Goal: Subscribe to service/newsletter

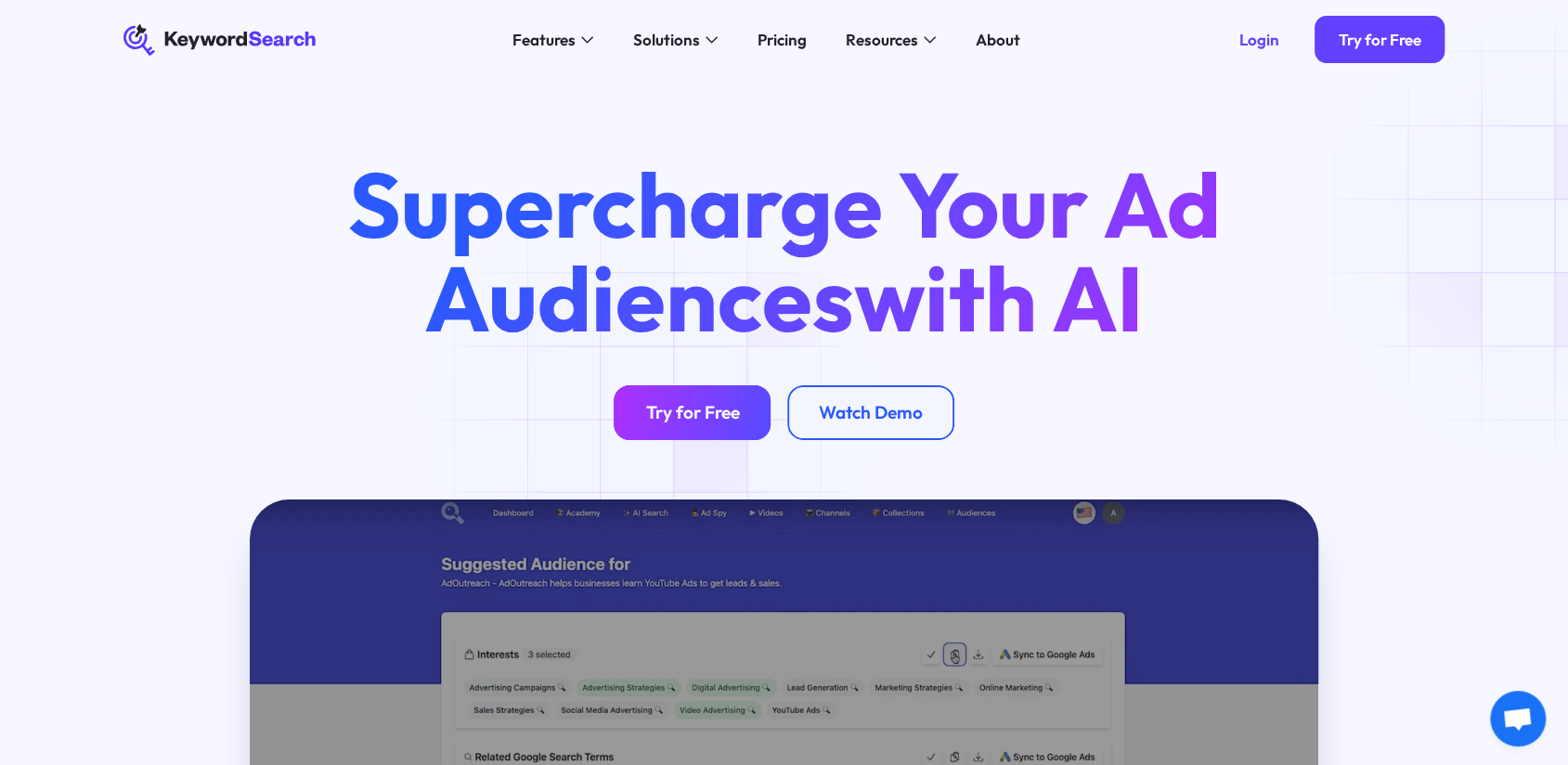
click at [656, 411] on div "Try for Free" at bounding box center [692, 412] width 94 height 22
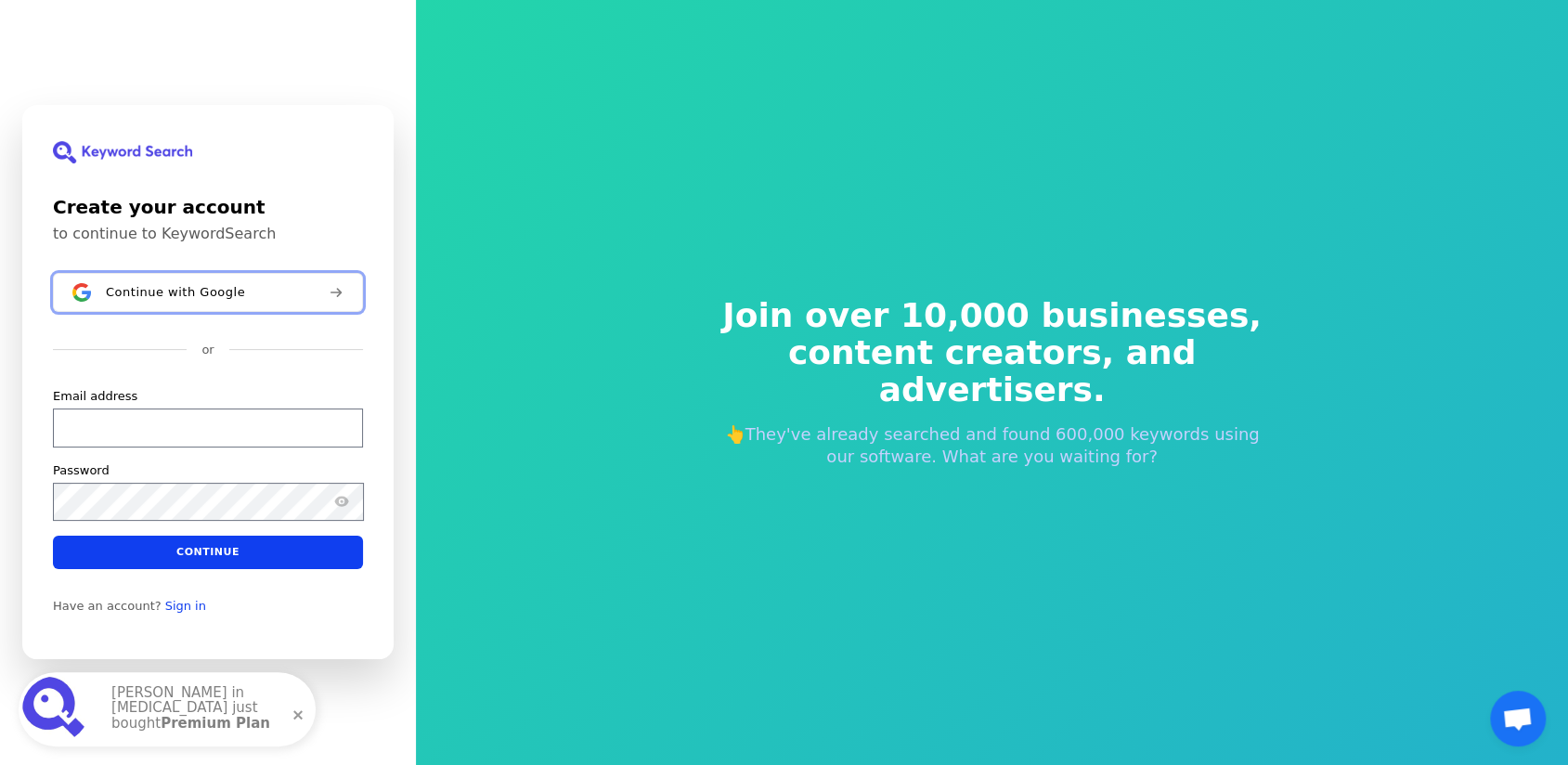
click at [210, 291] on span "Continue with Google" at bounding box center [175, 293] width 139 height 15
